Goal: Transaction & Acquisition: Purchase product/service

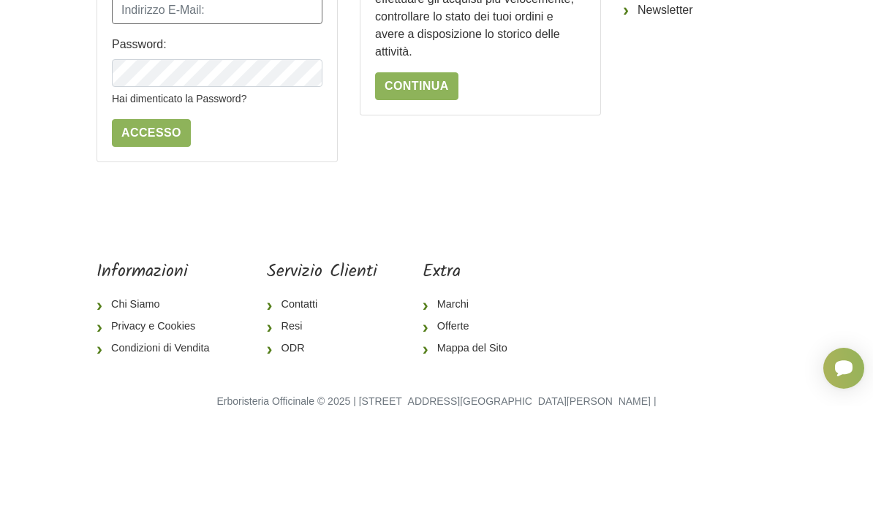
type input "diroccoantonio@icloud.com"
click at [150, 255] on input "Accesso" at bounding box center [151, 256] width 79 height 28
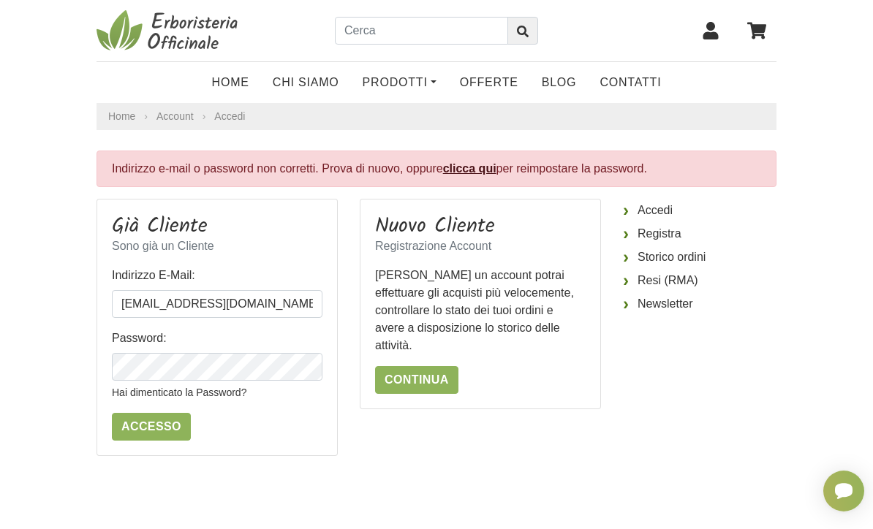
click at [485, 174] on link "clicca qui" at bounding box center [469, 168] width 53 height 12
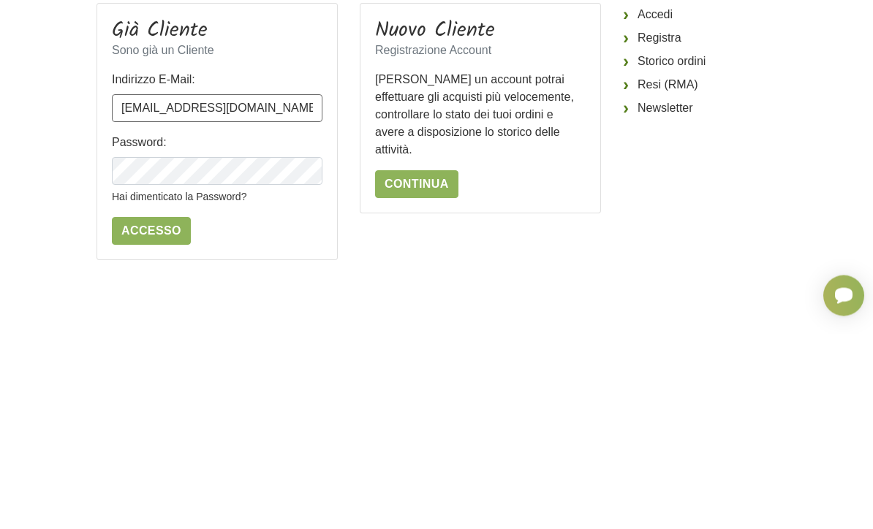
scroll to position [196, 0]
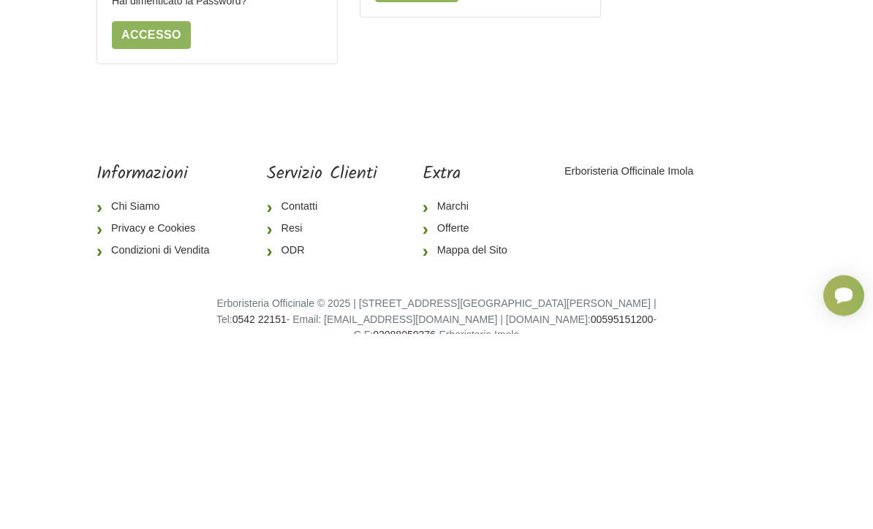
type input "diro"
click at [737, 181] on aside "Accedi Registra Storico ordini Resi (RMA) Newsletter" at bounding box center [699, 152] width 175 height 298
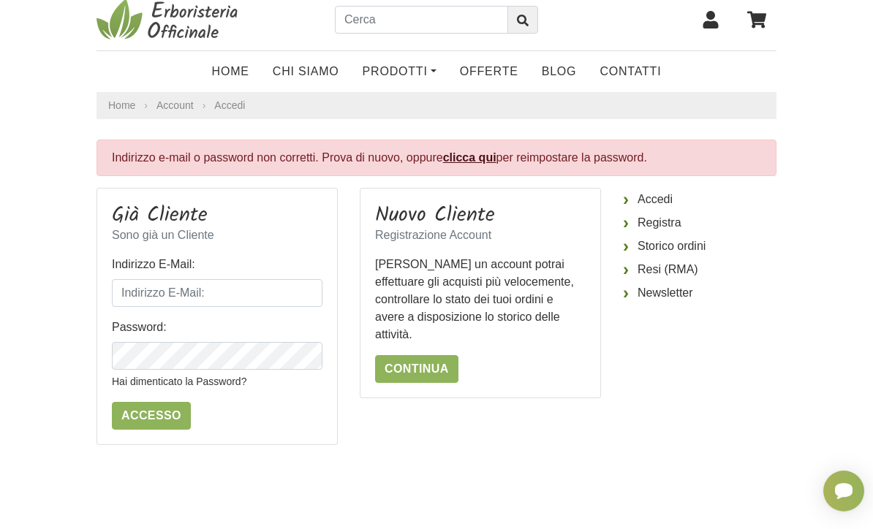
scroll to position [12, 0]
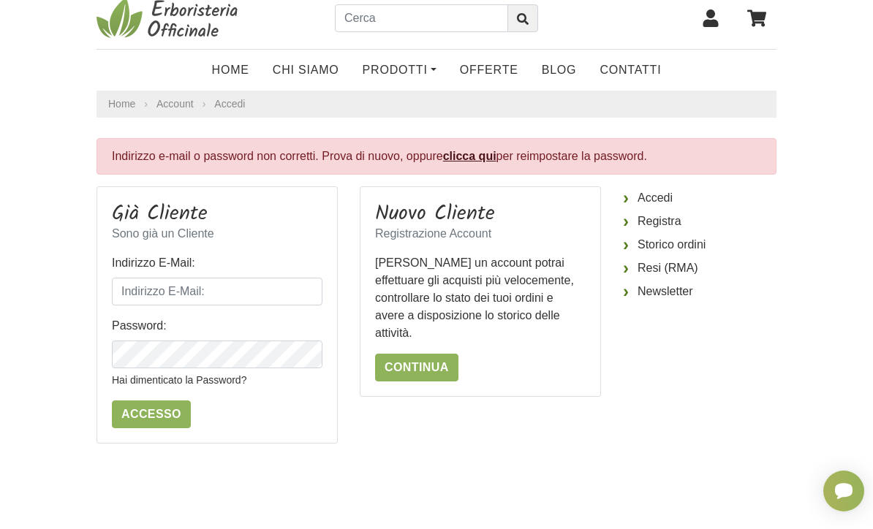
click at [438, 354] on link "Continua" at bounding box center [416, 368] width 83 height 28
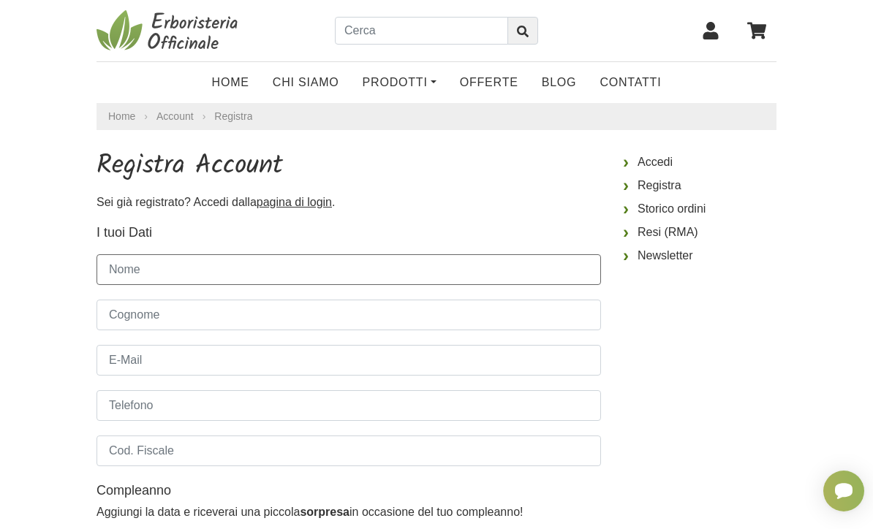
click at [262, 262] on input "Nome" at bounding box center [349, 269] width 504 height 31
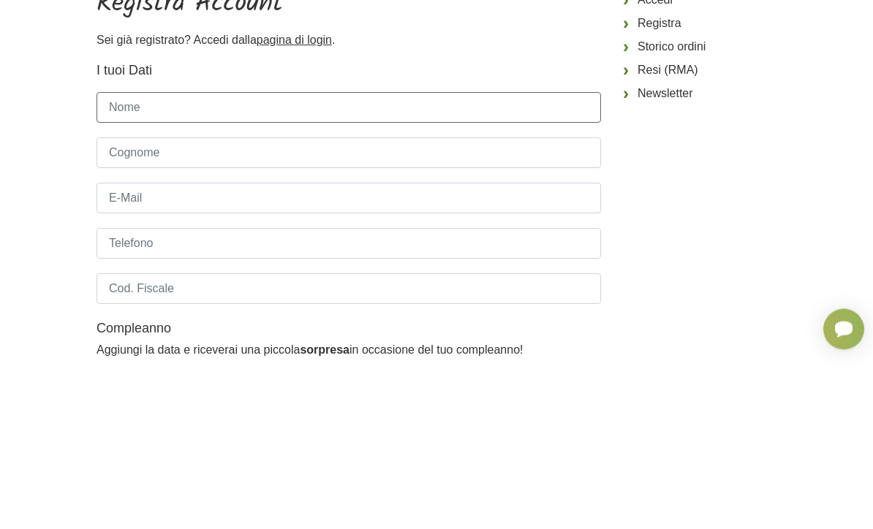
type input "Antonio"
click at [235, 300] on input "Cognome" at bounding box center [349, 315] width 504 height 31
type input "Di Rocco"
click at [254, 345] on input "E-Mail" at bounding box center [349, 360] width 504 height 31
type input "diroccoanton"
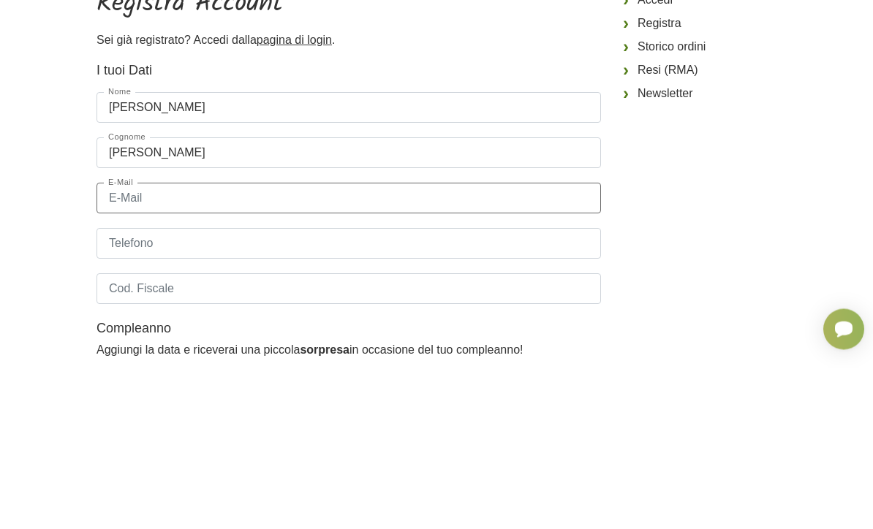
type input "diroccoantonio@icloud.com"
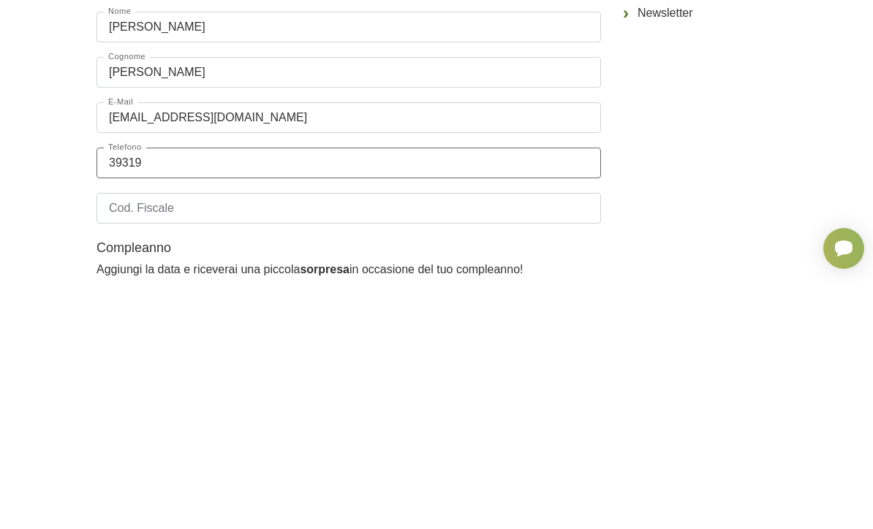
type input "393197"
type input "3931972557"
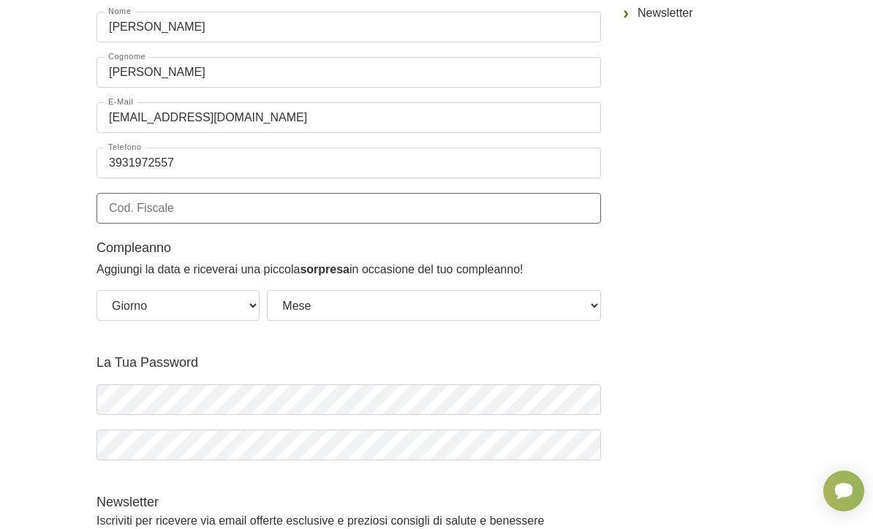
click at [230, 210] on input "Cod. Fiscale" at bounding box center [349, 208] width 504 height 31
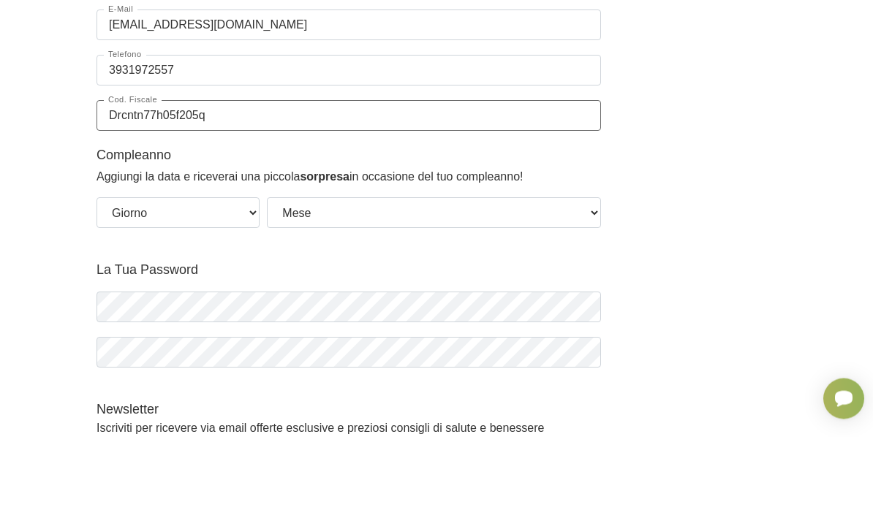
type input "Drcntn77h05f205q"
click at [243, 290] on select "Giorno 01 02 03 04 05 06 07 08 09 10 11 12 13 14 15 16 17 18 19 20 21 22 23 24 …" at bounding box center [178, 305] width 163 height 31
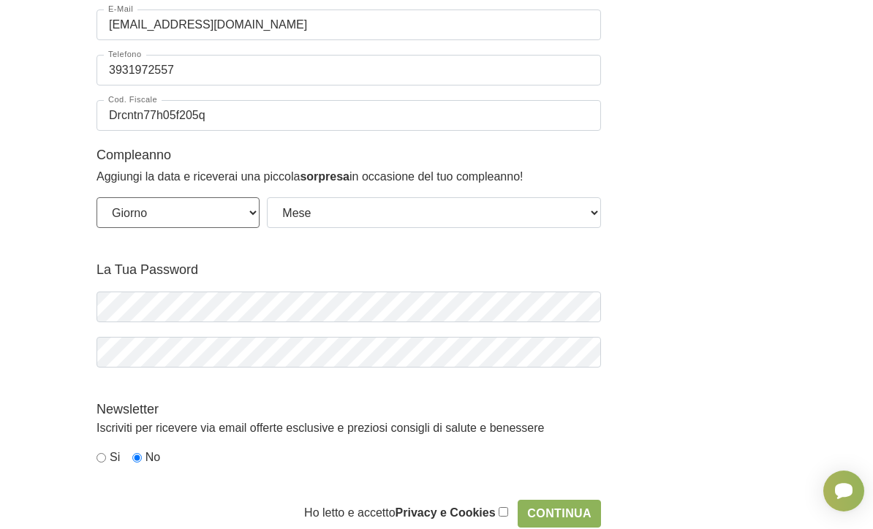
select select "05"
click at [437, 221] on select "Mese Gennaio Febbraio Marzo Aprile Maggio Giugno Luglio Agosto Settembre Ottobr…" at bounding box center [434, 212] width 334 height 31
select select "06"
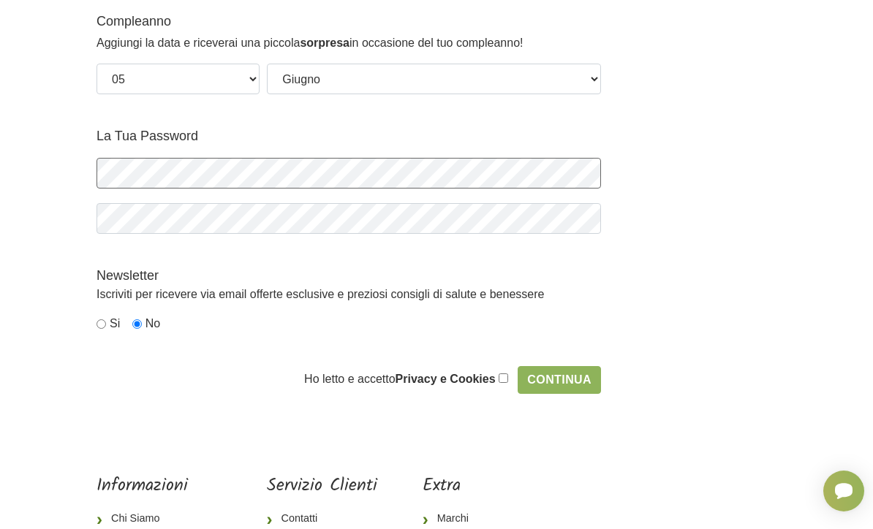
scroll to position [469, 0]
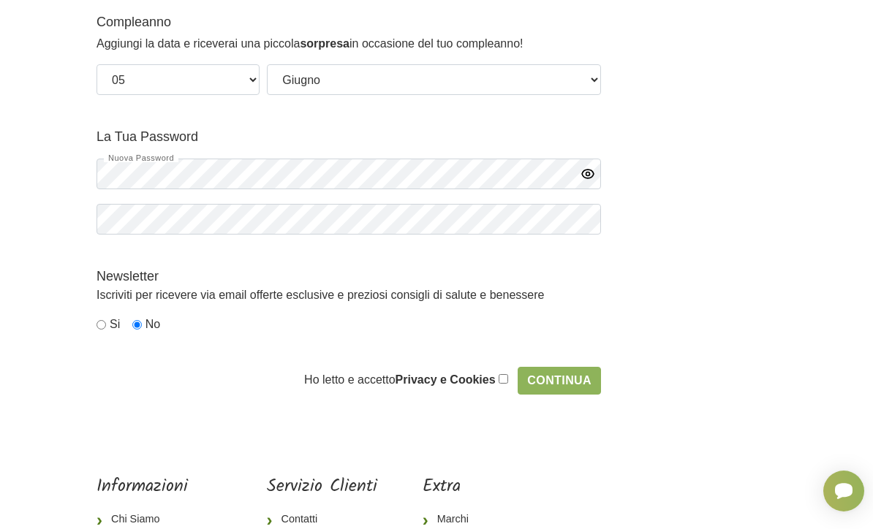
click at [591, 177] on icon "button" at bounding box center [588, 174] width 12 height 9
click at [578, 219] on button "button" at bounding box center [588, 217] width 26 height 29
click at [501, 383] on input "checkbox" at bounding box center [504, 379] width 10 height 10
checkbox input "true"
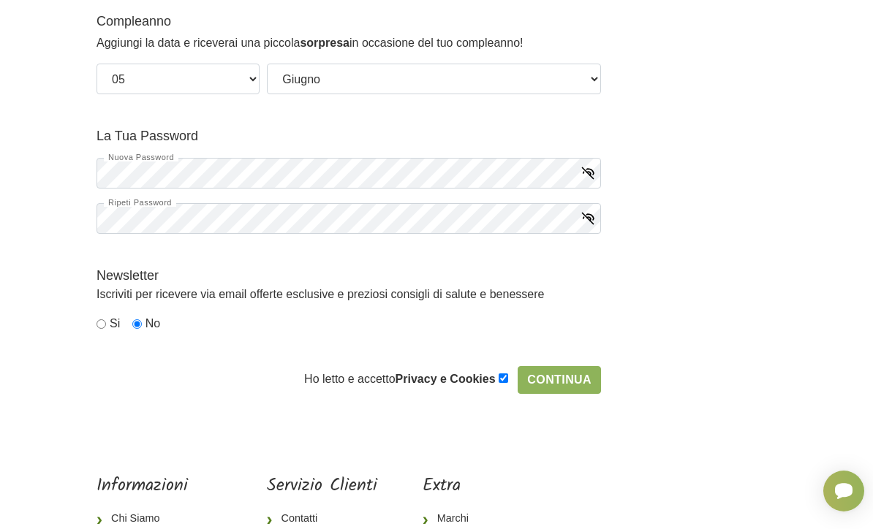
click at [583, 384] on input "Continua" at bounding box center [559, 380] width 83 height 28
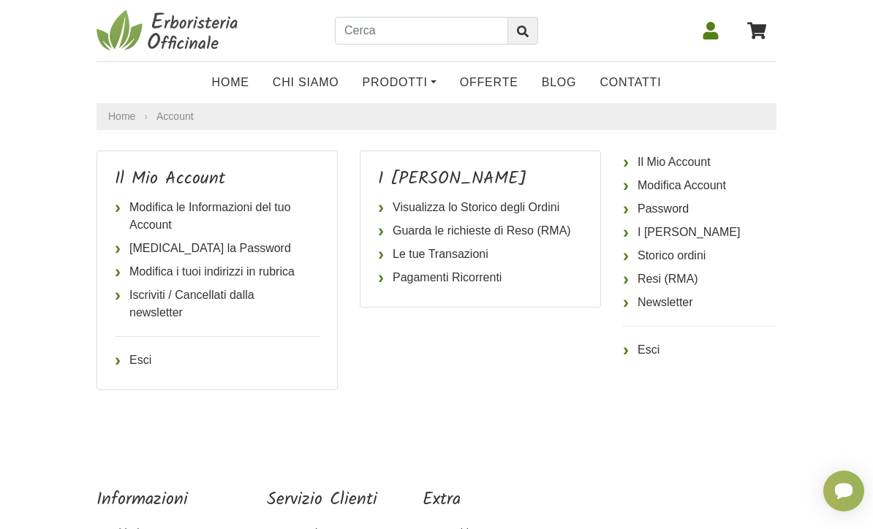
click at [390, 208] on link "Visualizza lo Storico degli Ordini" at bounding box center [480, 207] width 205 height 23
click at [426, 80] on link "Prodotti" at bounding box center [399, 82] width 97 height 29
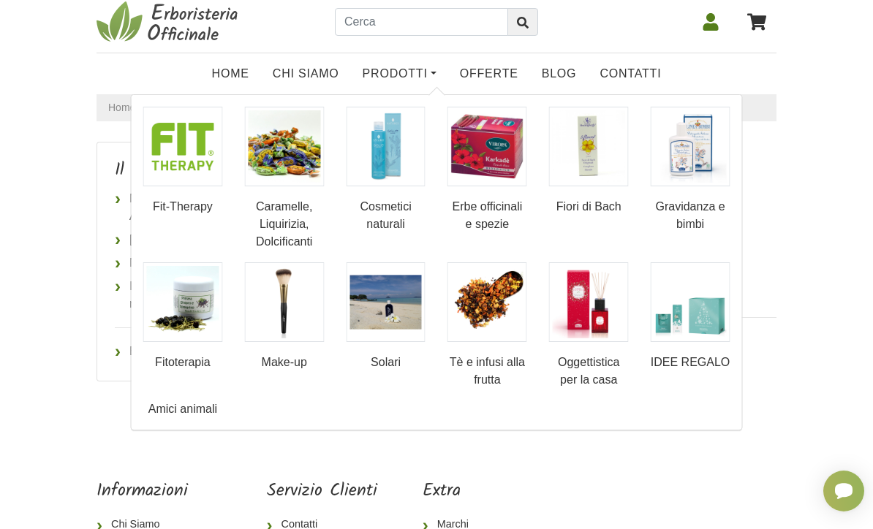
scroll to position [22, 0]
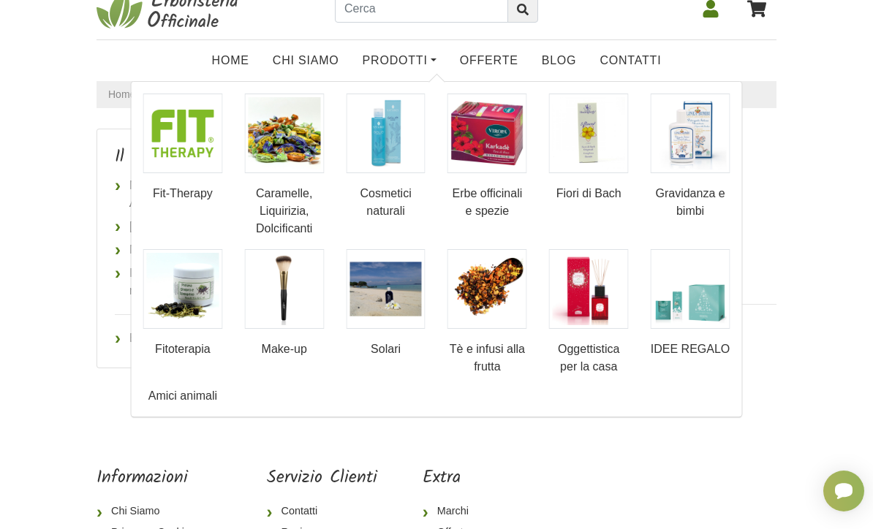
click at [203, 280] on img at bounding box center [183, 289] width 80 height 80
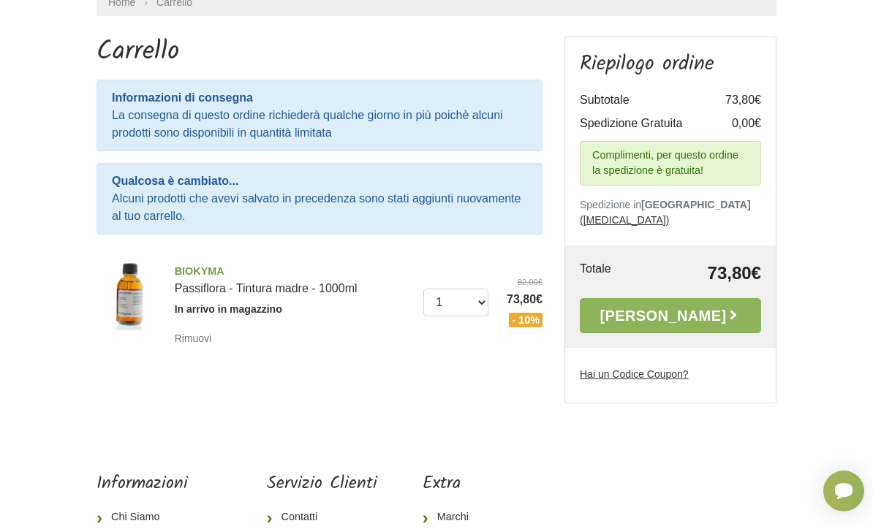
scroll to position [110, 0]
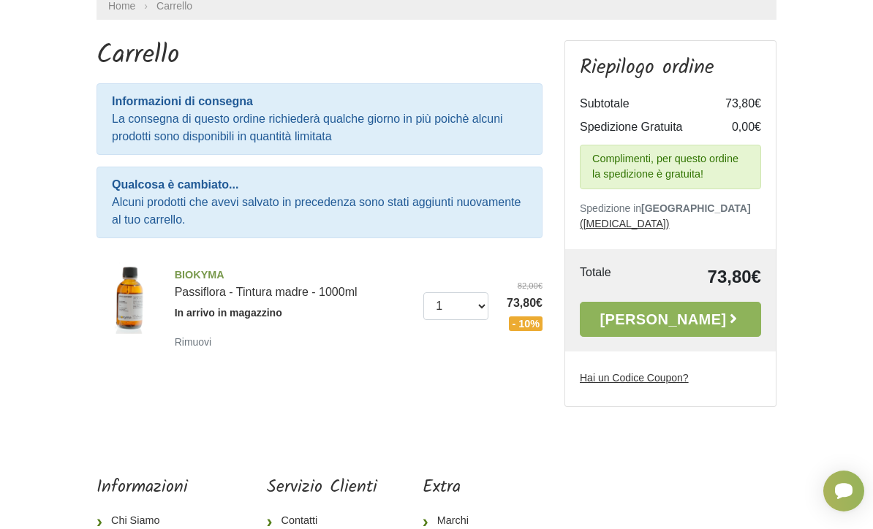
click at [711, 302] on link "Alla Cassa" at bounding box center [670, 319] width 181 height 35
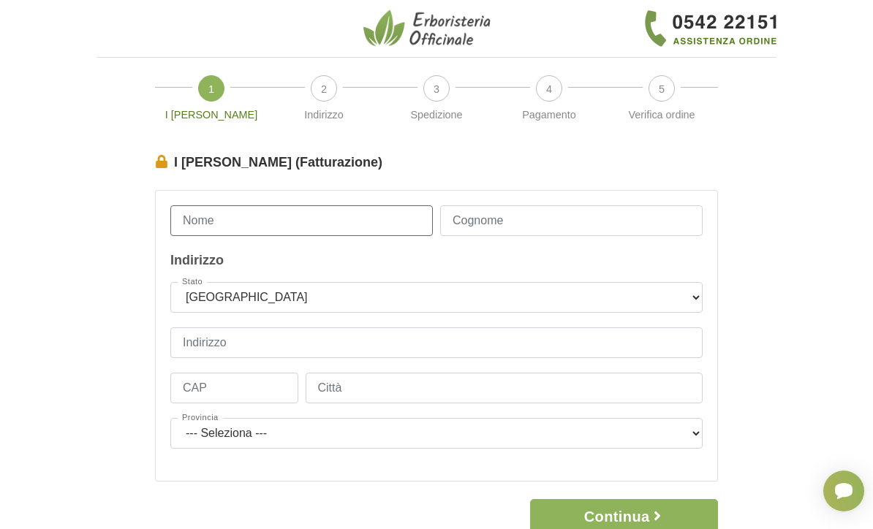
click at [355, 209] on input "Nome" at bounding box center [301, 220] width 262 height 31
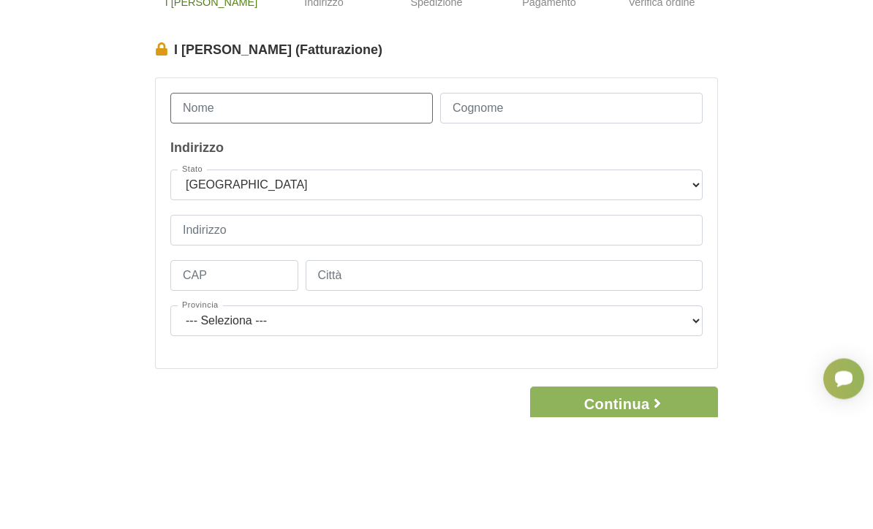
type input "[PERSON_NAME]"
click at [562, 205] on input "Cognome" at bounding box center [571, 220] width 262 height 31
type input "[PERSON_NAME]"
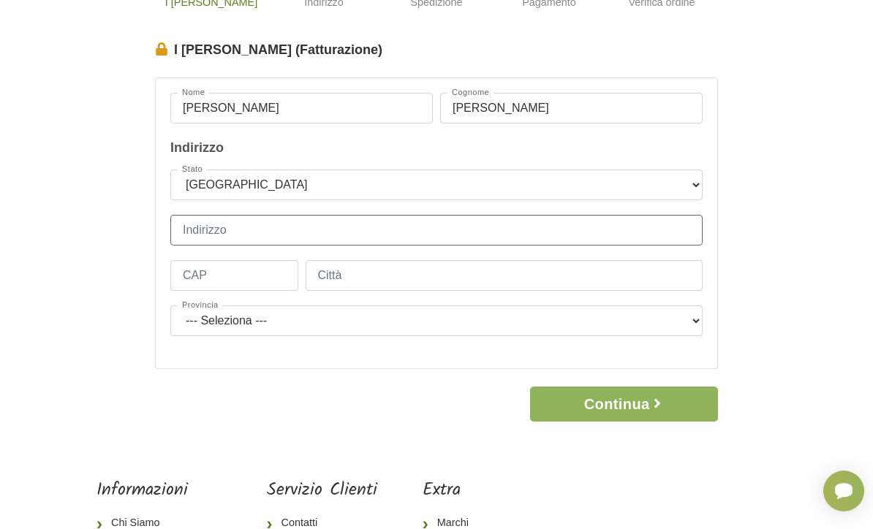
click at [330, 235] on input "Indirizzo" at bounding box center [436, 230] width 532 height 31
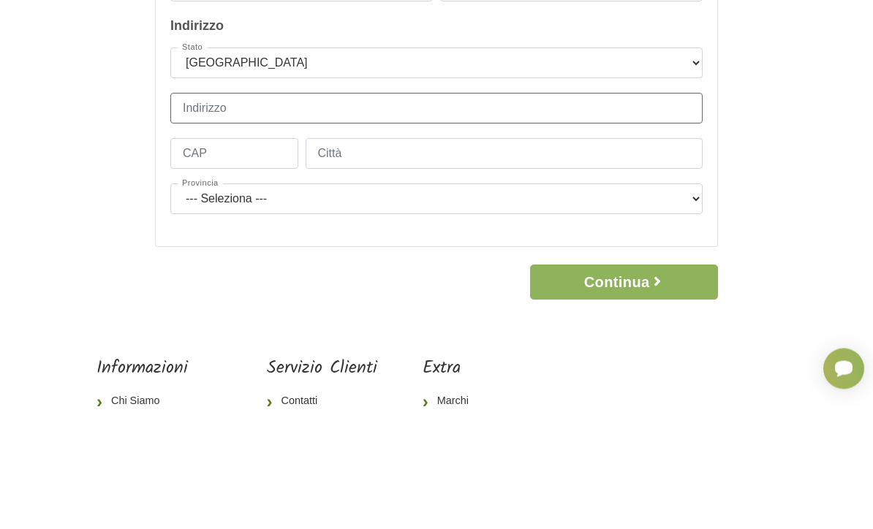
type input "[STREET_ADDRESS][PERSON_NAME]"
type input "20148"
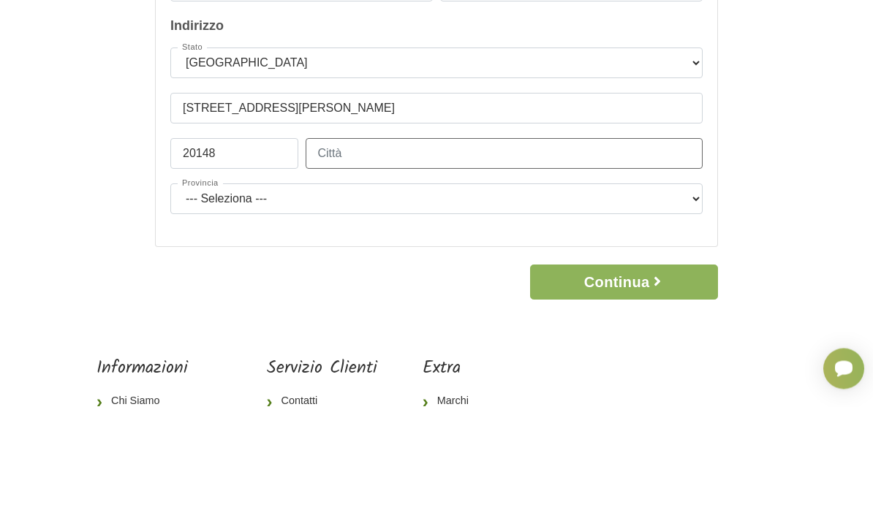
type input "[GEOGRAPHIC_DATA]"
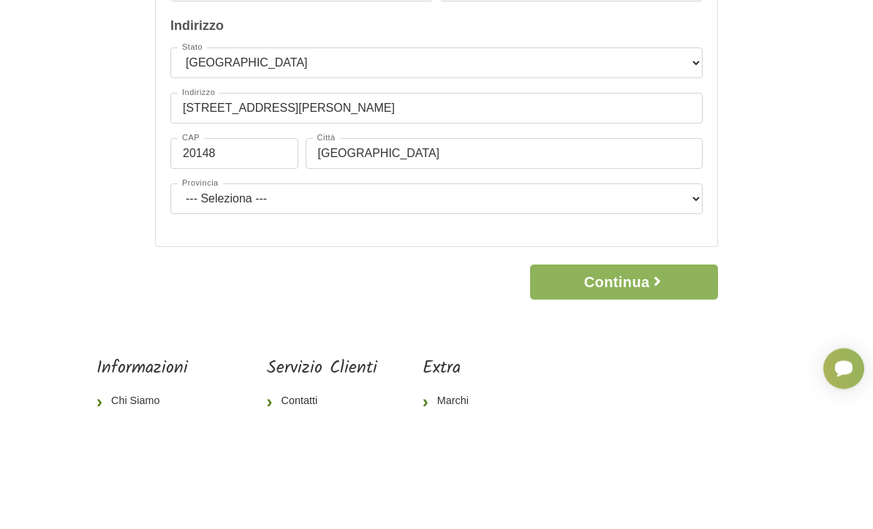
scroll to position [235, 0]
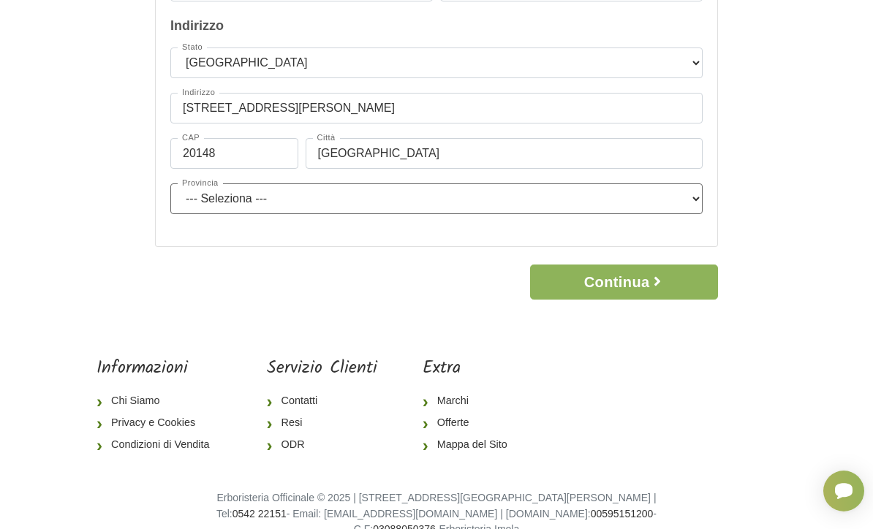
click at [274, 206] on select "--- [GEOGRAPHIC_DATA] --- [GEOGRAPHIC_DATA] [GEOGRAPHIC_DATA] [GEOGRAPHIC_DATA]…" at bounding box center [436, 198] width 532 height 31
click at [386, 206] on select "--- [GEOGRAPHIC_DATA] --- [GEOGRAPHIC_DATA] [GEOGRAPHIC_DATA] [GEOGRAPHIC_DATA]…" at bounding box center [436, 198] width 532 height 31
select select "3897"
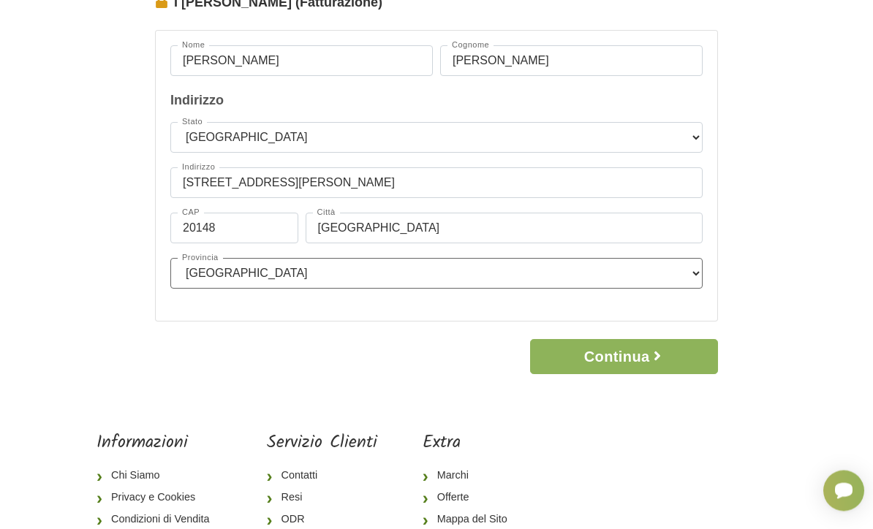
scroll to position [166, 0]
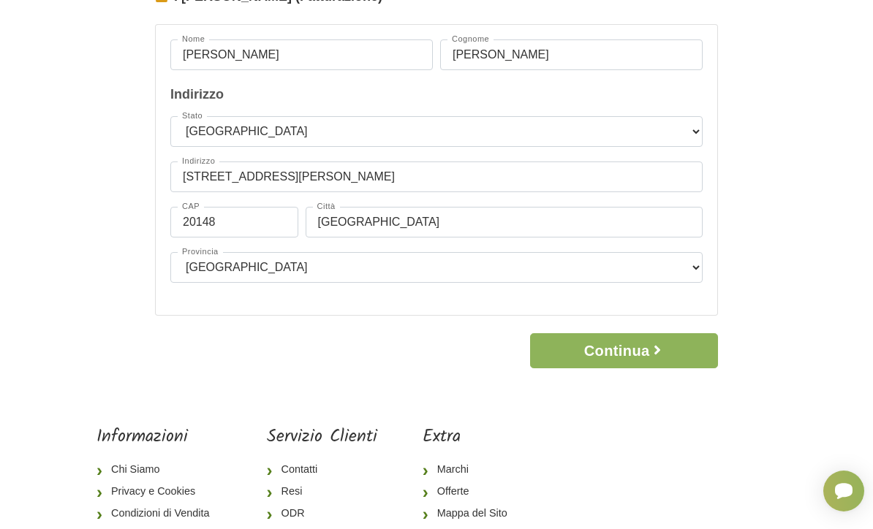
click at [662, 348] on icon "button" at bounding box center [657, 350] width 15 height 15
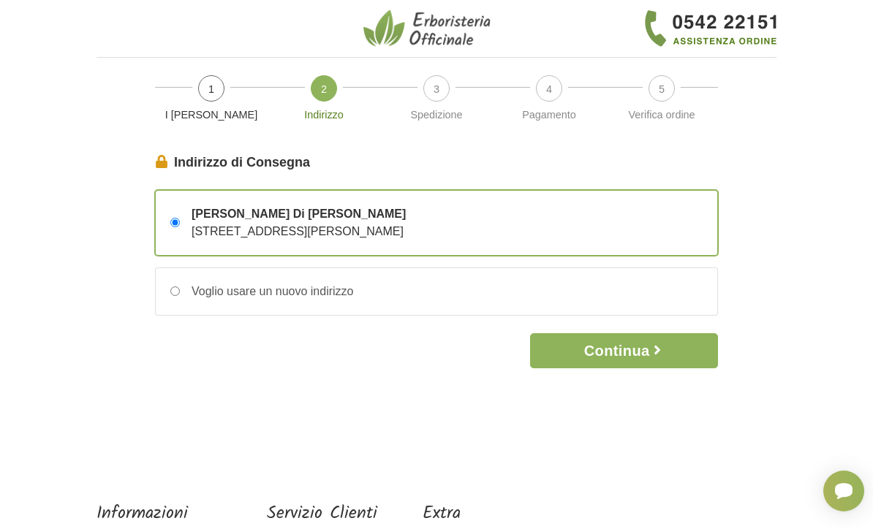
click at [367, 290] on label "Voglio usare un nuovo indirizzo" at bounding box center [436, 291] width 561 height 47
click at [180, 290] on input "Voglio usare un nuovo indirizzo" at bounding box center [175, 292] width 10 height 10
radio input "true"
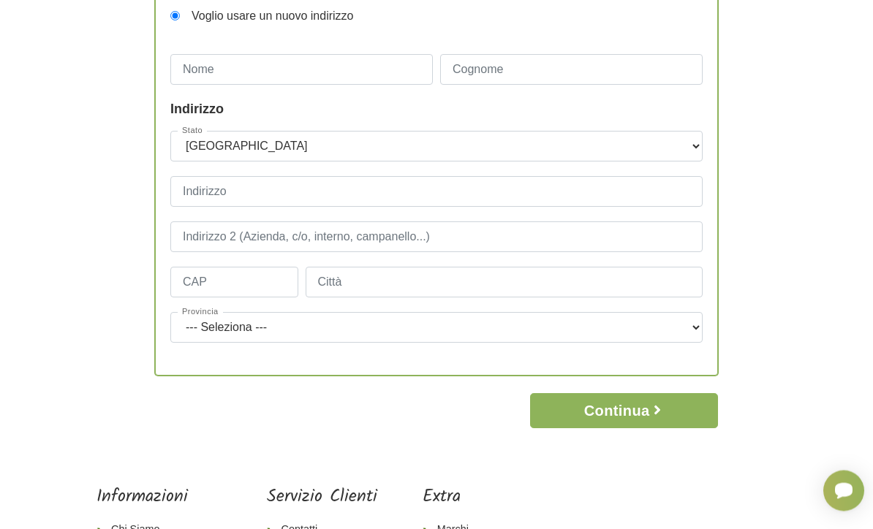
scroll to position [385, 0]
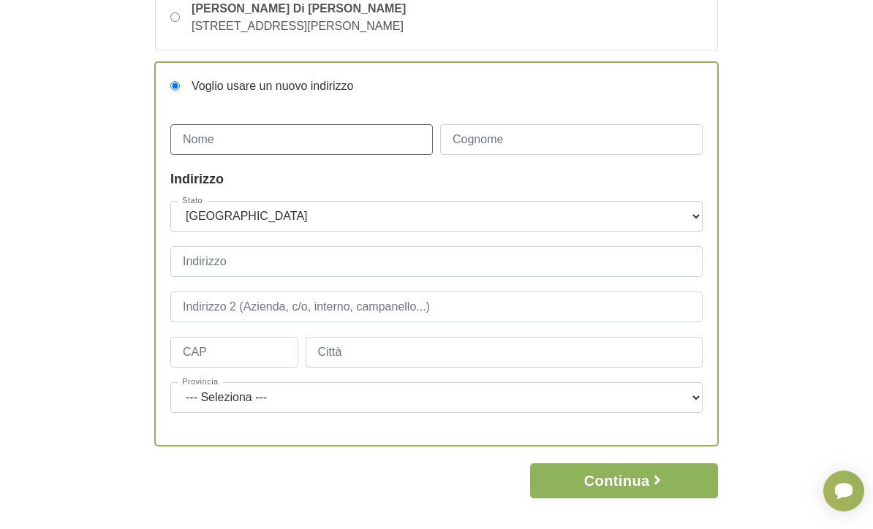
click at [355, 140] on input "Nome" at bounding box center [301, 139] width 262 height 31
type input "Antonio"
click at [558, 146] on input "Cognome" at bounding box center [571, 140] width 262 height 31
type input "Di Rocco"
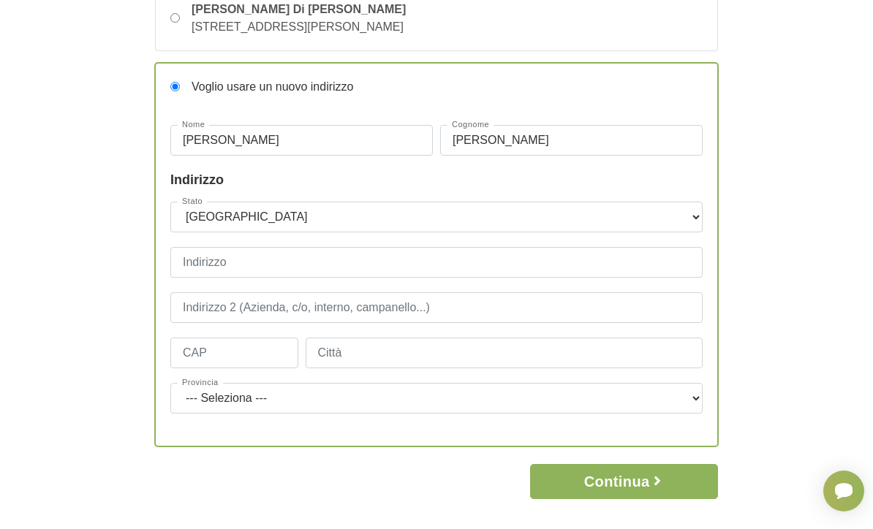
scroll to position [205, 0]
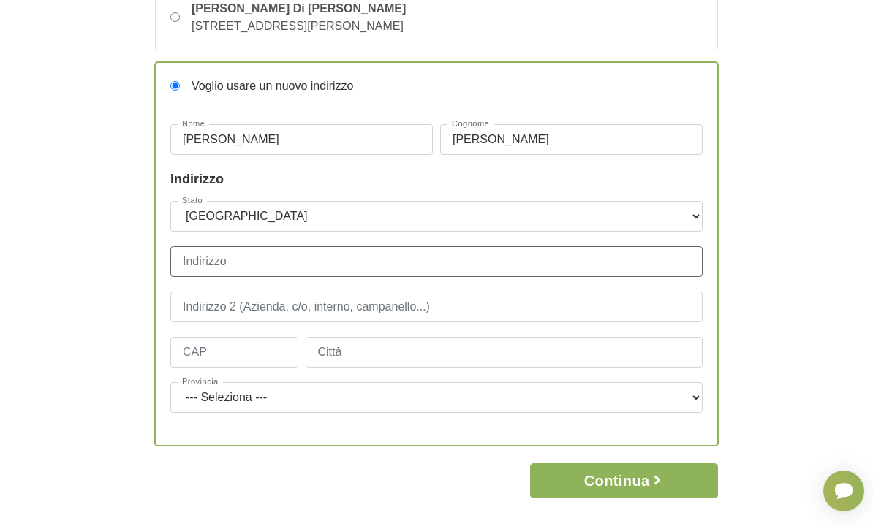
click at [287, 265] on input "Indirizzo" at bounding box center [436, 261] width 532 height 31
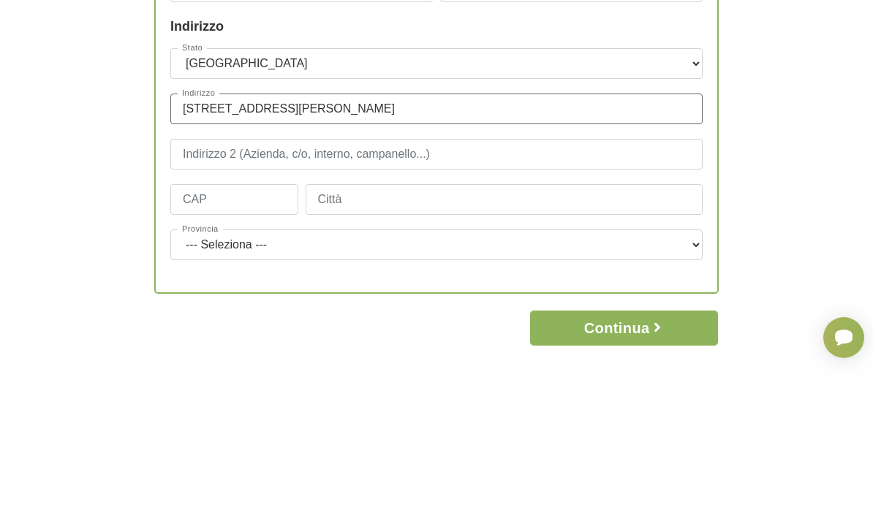
type input "Via Agostino Bertani, 10"
click at [341, 292] on input "text" at bounding box center [436, 307] width 532 height 31
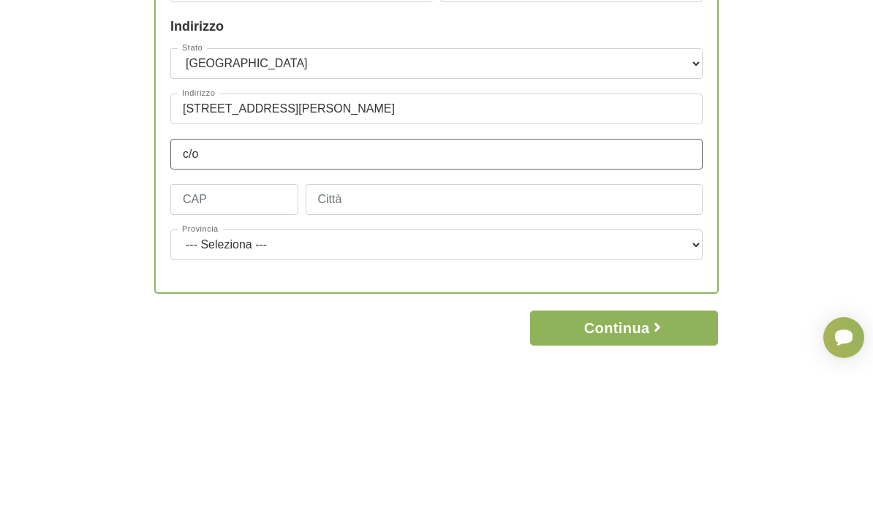
click at [251, 292] on input "c/o" at bounding box center [436, 307] width 532 height 31
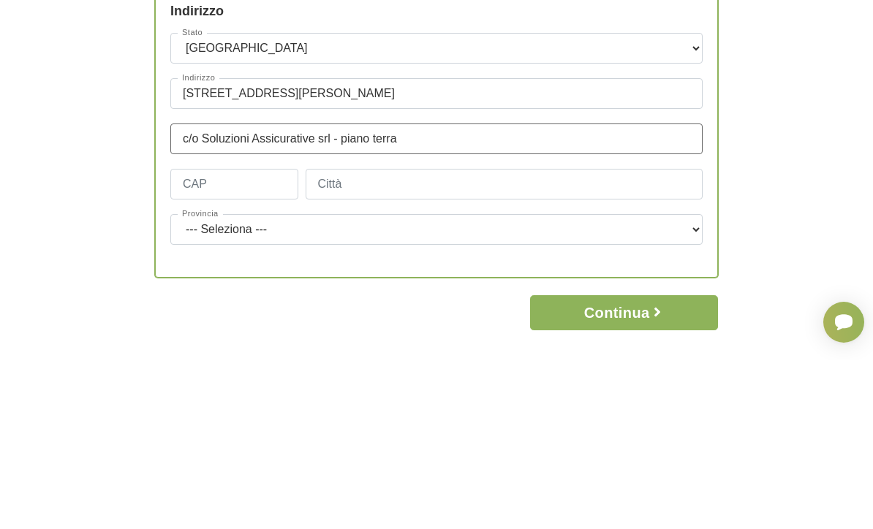
type input "c/o Soluzioni Assicurative srl - piano terra"
click at [245, 338] on input "CAP" at bounding box center [234, 353] width 128 height 31
type input "20154"
click at [385, 338] on input "Città" at bounding box center [505, 353] width 398 height 31
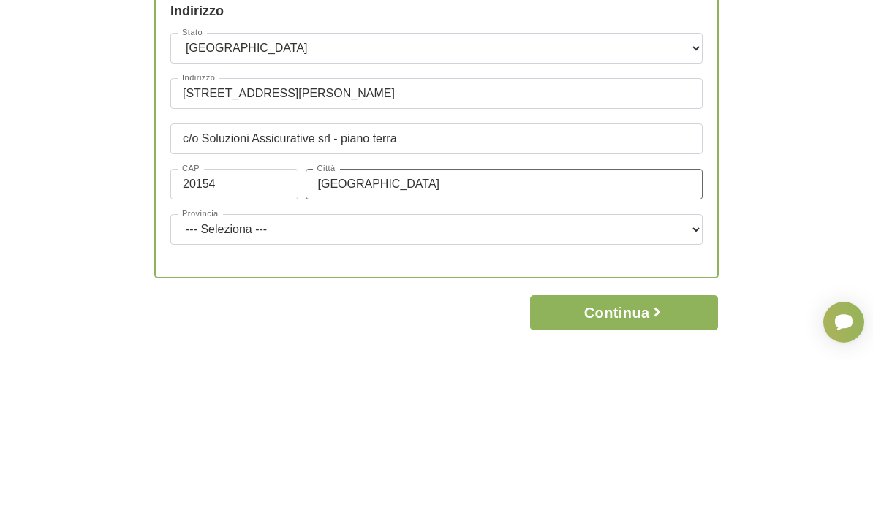
type input "Milano"
click at [290, 383] on select "--- Seleziona --- Agrigento Alessandria Ancona Aosta Arezzo Ascoli Piceno Asti …" at bounding box center [436, 398] width 532 height 31
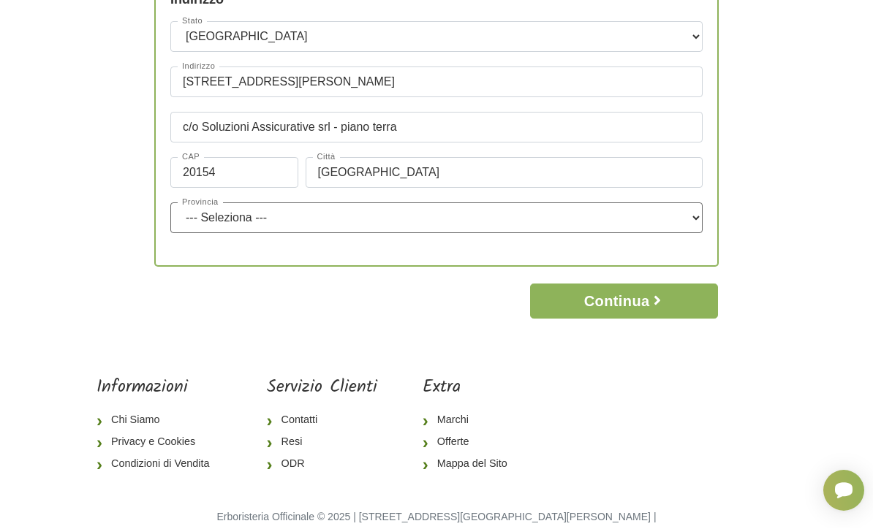
select select "3897"
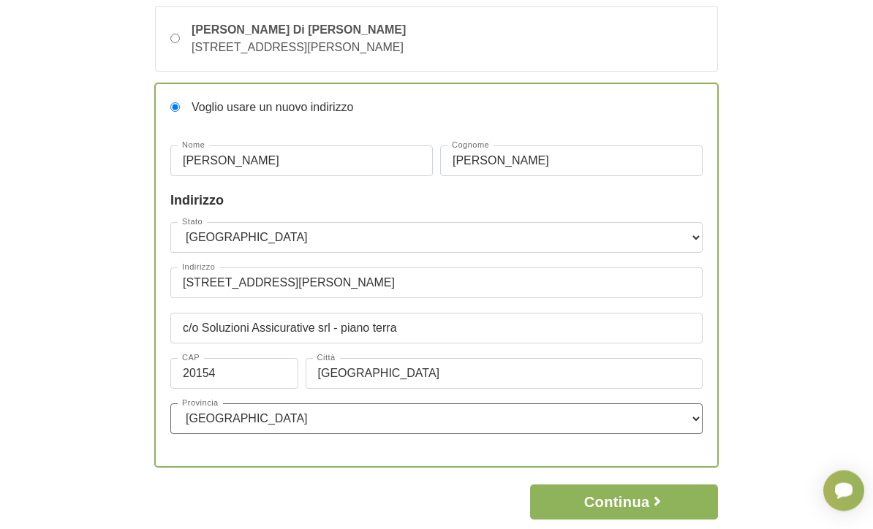
scroll to position [0, 0]
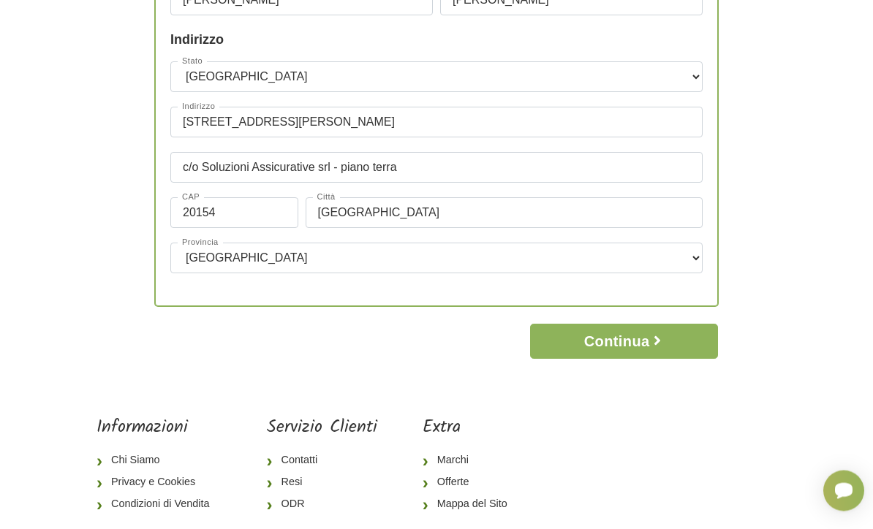
click at [650, 339] on button "Continua" at bounding box center [624, 342] width 188 height 35
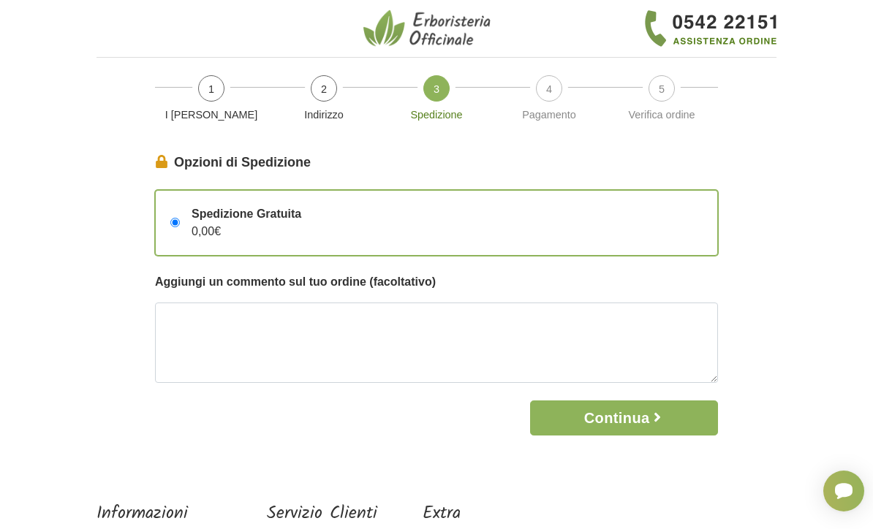
click at [651, 416] on button "Continua" at bounding box center [624, 418] width 188 height 35
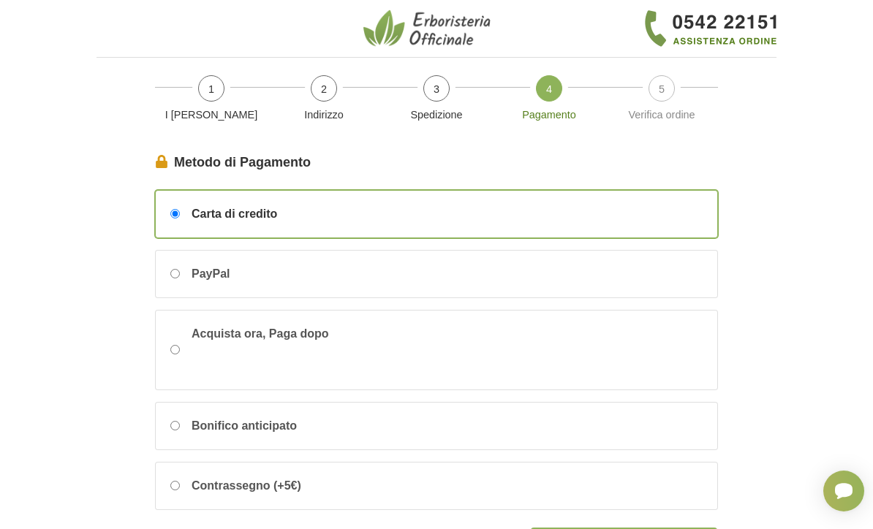
click at [292, 276] on div "PayPal" at bounding box center [436, 274] width 561 height 47
click at [180, 276] on input "PayPal" at bounding box center [175, 274] width 10 height 10
radio input "true"
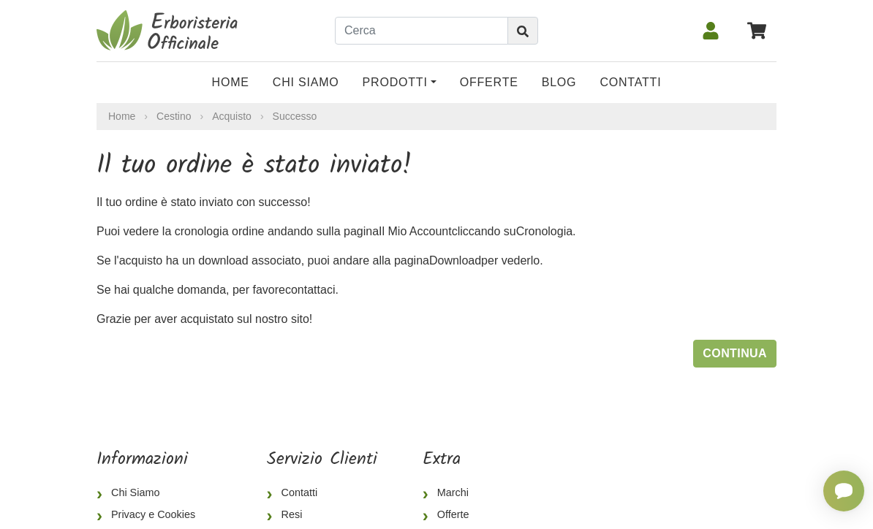
click at [751, 352] on link "Continua" at bounding box center [734, 354] width 83 height 28
